Goal: Task Accomplishment & Management: Use online tool/utility

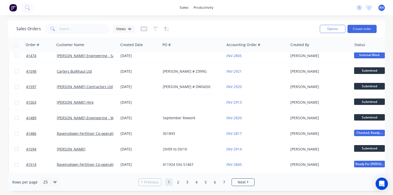
scroll to position [270, 0]
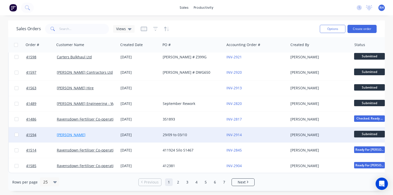
click at [74, 132] on link "[PERSON_NAME]" at bounding box center [71, 134] width 29 height 5
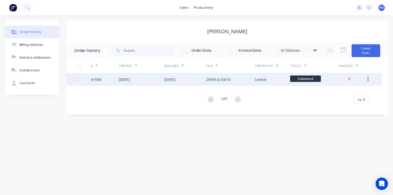
click at [129, 79] on div "[DATE]" at bounding box center [124, 79] width 11 height 5
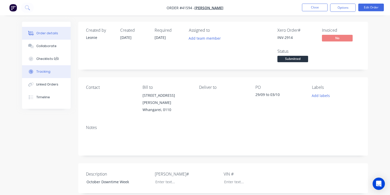
click at [52, 71] on button "Tracking" at bounding box center [46, 71] width 49 height 13
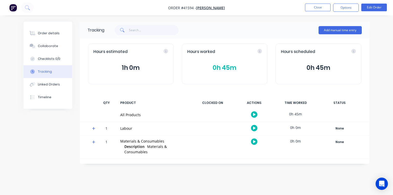
click at [95, 127] on icon at bounding box center [93, 129] width 3 height 4
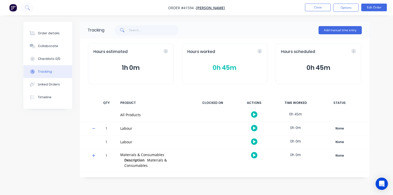
click at [254, 141] on icon "button" at bounding box center [254, 141] width 3 height 3
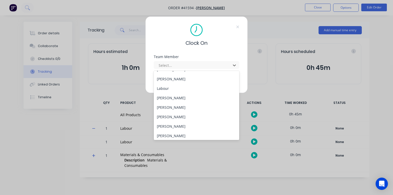
scroll to position [75, 0]
click at [185, 96] on div "[PERSON_NAME]" at bounding box center [196, 96] width 85 height 9
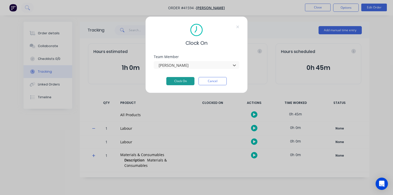
click at [181, 80] on button "Clock On" at bounding box center [180, 81] width 28 height 8
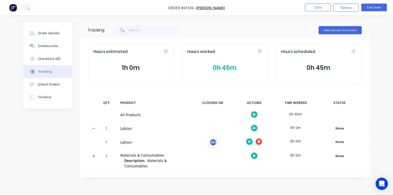
click at [10, 11] on img "button" at bounding box center [13, 8] width 8 height 8
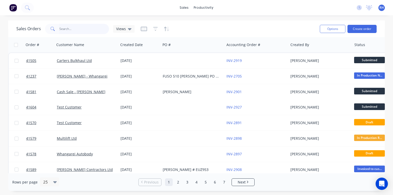
click at [96, 28] on input "text" at bounding box center [84, 29] width 50 height 10
click at [95, 27] on input "text" at bounding box center [84, 29] width 50 height 10
click at [67, 29] on input "text" at bounding box center [84, 29] width 50 height 10
click at [96, 29] on input "text" at bounding box center [84, 29] width 50 height 10
type input "[PERSON_NAME]"
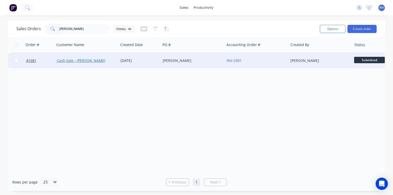
click at [94, 60] on link "Cash Sale - [PERSON_NAME]" at bounding box center [81, 60] width 49 height 5
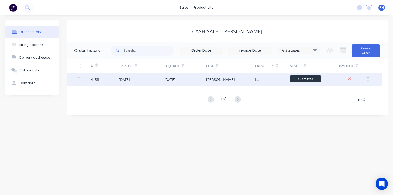
click at [175, 82] on div "[DATE]" at bounding box center [169, 79] width 11 height 5
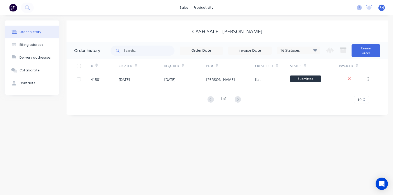
click at [359, 8] on icon at bounding box center [358, 7] width 5 height 5
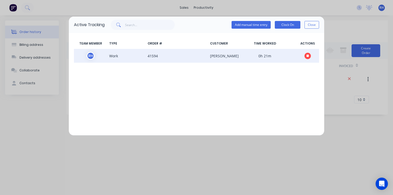
click at [307, 57] on icon "button" at bounding box center [307, 55] width 3 height 3
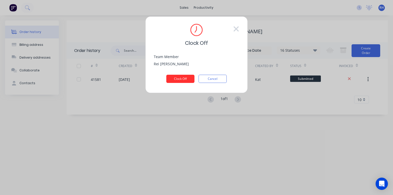
click at [185, 78] on button "Clock Off" at bounding box center [180, 79] width 28 height 8
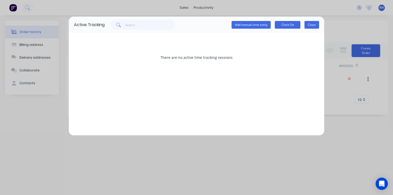
click at [312, 28] on button "Close" at bounding box center [311, 25] width 15 height 8
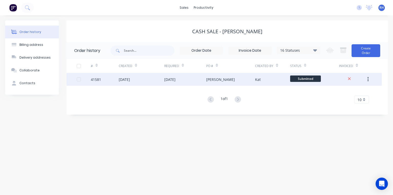
click at [141, 78] on div "[DATE]" at bounding box center [142, 79] width 46 height 13
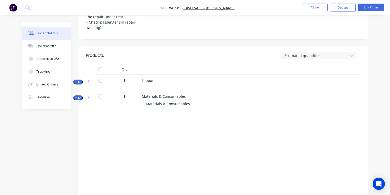
scroll to position [183, 0]
click at [49, 71] on button "Tracking" at bounding box center [46, 71] width 49 height 13
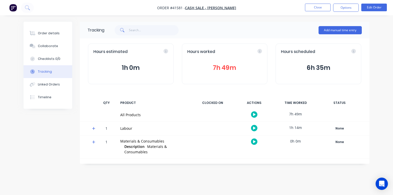
click at [94, 127] on icon at bounding box center [93, 128] width 3 height 3
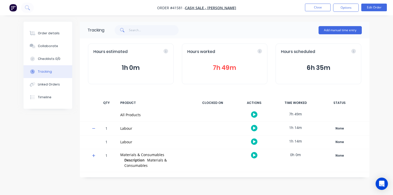
click at [254, 143] on icon "button" at bounding box center [254, 141] width 3 height 3
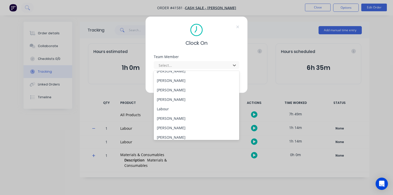
scroll to position [75, 0]
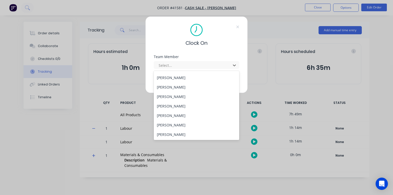
click at [181, 96] on div "[PERSON_NAME]" at bounding box center [196, 96] width 85 height 9
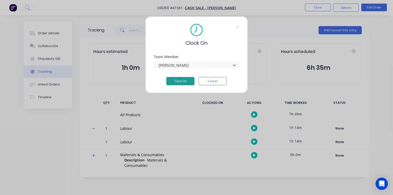
click at [180, 84] on button "Clock On" at bounding box center [180, 81] width 28 height 8
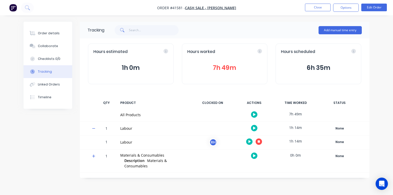
click at [37, 155] on div "Tracking Add manual time entry Hours estimated 1h 0m Hours worked 7h 49m Hours …" at bounding box center [197, 100] width 346 height 156
click at [14, 9] on img "button" at bounding box center [13, 8] width 8 height 8
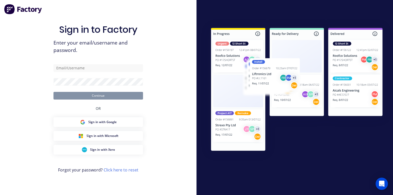
click at [87, 28] on h1 "Sign in to Factory" at bounding box center [98, 29] width 78 height 11
click at [99, 66] on input "text" at bounding box center [97, 68] width 89 height 8
type input "[PERSON_NAME][EMAIL_ADDRESS][DOMAIN_NAME]"
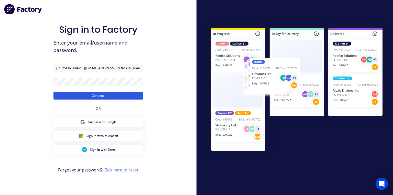
click at [99, 95] on button "Continue" at bounding box center [97, 96] width 89 height 8
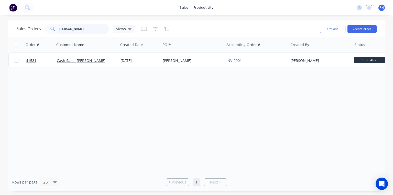
click at [85, 29] on input "[PERSON_NAME]" at bounding box center [84, 29] width 50 height 10
type input "e"
click at [15, 12] on button at bounding box center [13, 8] width 11 height 10
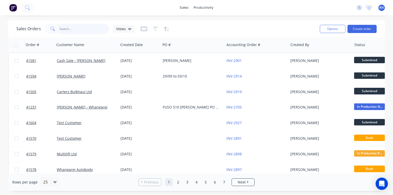
click at [91, 28] on input "[PERSON_NAME]" at bounding box center [84, 29] width 50 height 10
type input "e"
click at [224, 29] on div "Sales Orders Views" at bounding box center [165, 28] width 299 height 13
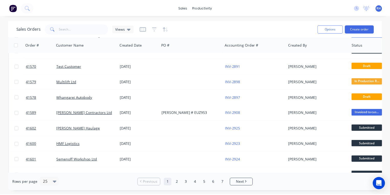
scroll to position [73, 0]
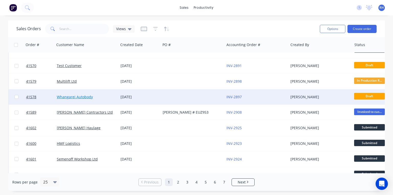
click at [81, 96] on link "Whangarei Autobody" at bounding box center [75, 96] width 36 height 5
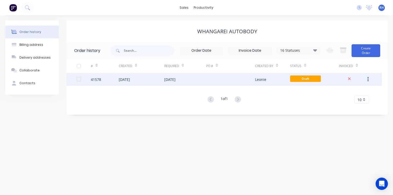
click at [147, 81] on div "[DATE]" at bounding box center [142, 79] width 46 height 13
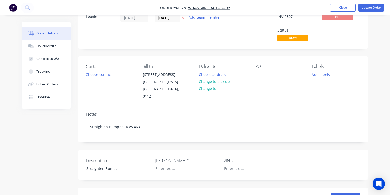
scroll to position [19, 0]
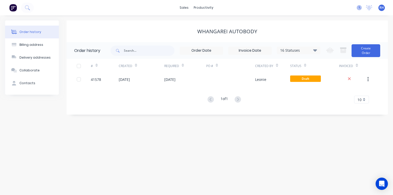
click at [357, 7] on icon at bounding box center [358, 7] width 5 height 5
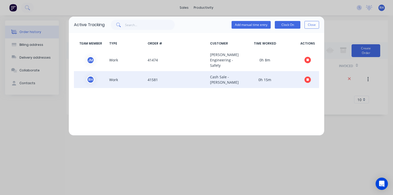
click at [308, 81] on icon "button" at bounding box center [307, 79] width 3 height 3
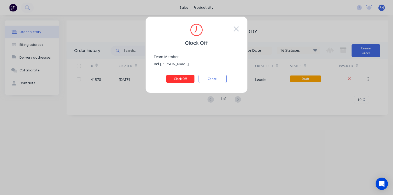
click at [184, 79] on button "Clock Off" at bounding box center [180, 79] width 28 height 8
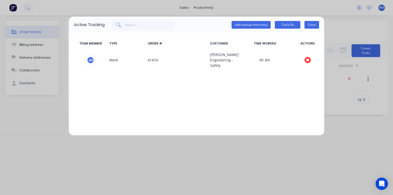
click at [311, 24] on button "Close" at bounding box center [311, 25] width 15 height 8
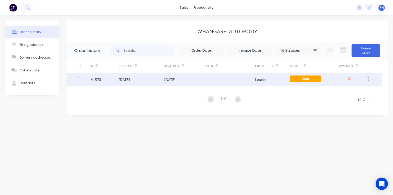
click at [130, 80] on div "[DATE]" at bounding box center [124, 79] width 11 height 5
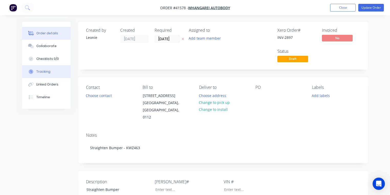
click at [53, 73] on button "Tracking" at bounding box center [46, 71] width 49 height 13
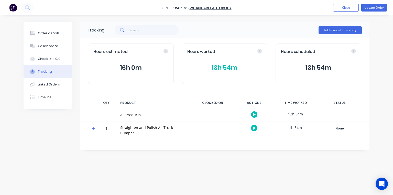
click at [93, 129] on icon at bounding box center [93, 129] width 3 height 4
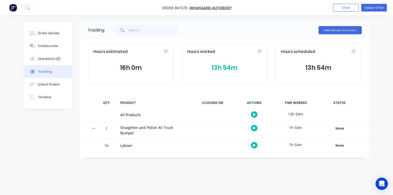
click at [255, 144] on icon "button" at bounding box center [254, 145] width 3 height 3
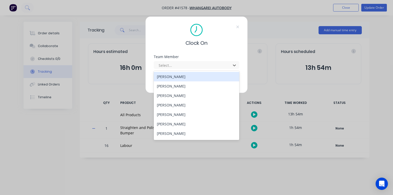
scroll to position [75, 0]
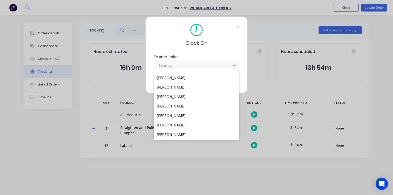
click at [179, 96] on div "[PERSON_NAME]" at bounding box center [196, 96] width 85 height 9
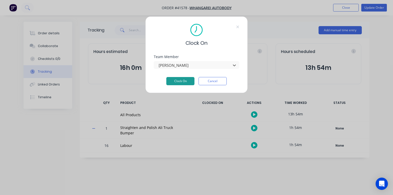
click at [186, 83] on button "Clock On" at bounding box center [180, 81] width 28 height 8
